Goal: Check status

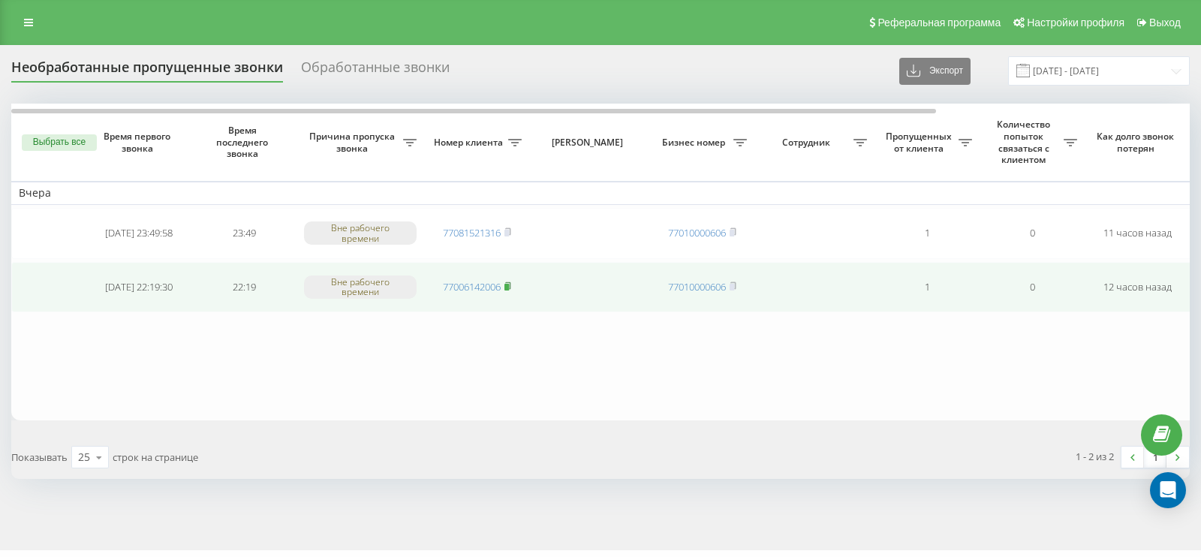
click at [509, 284] on rect at bounding box center [507, 287] width 5 height 7
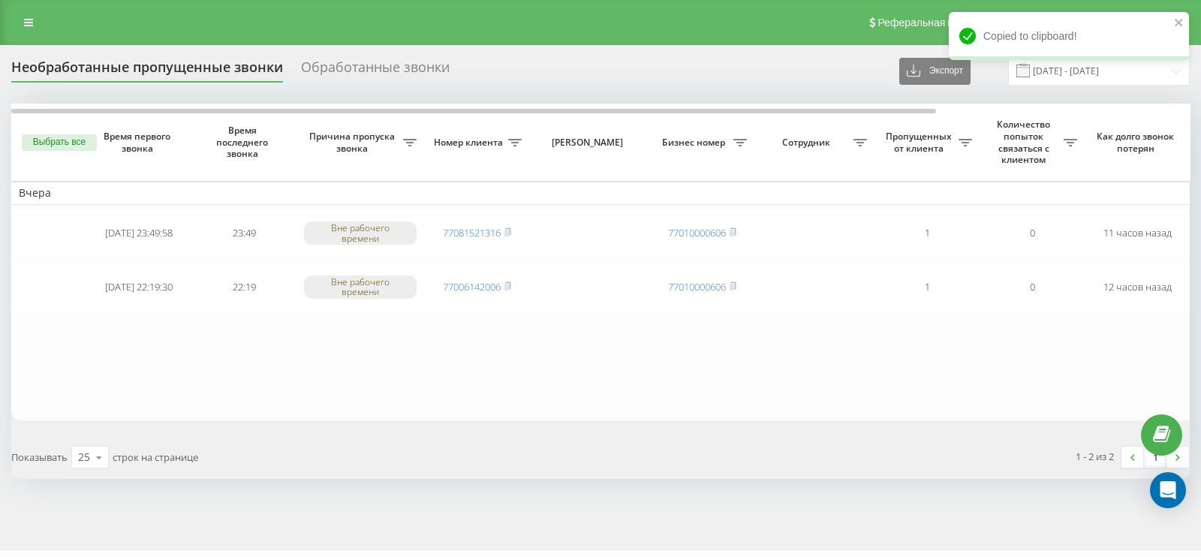
click at [591, 556] on div "rulit.kz Проекты rulit.kz Дашборд Центр обращений Журнал звонков Журнал сообщен…" at bounding box center [600, 278] width 1201 height 557
